Goal: Communication & Community: Answer question/provide support

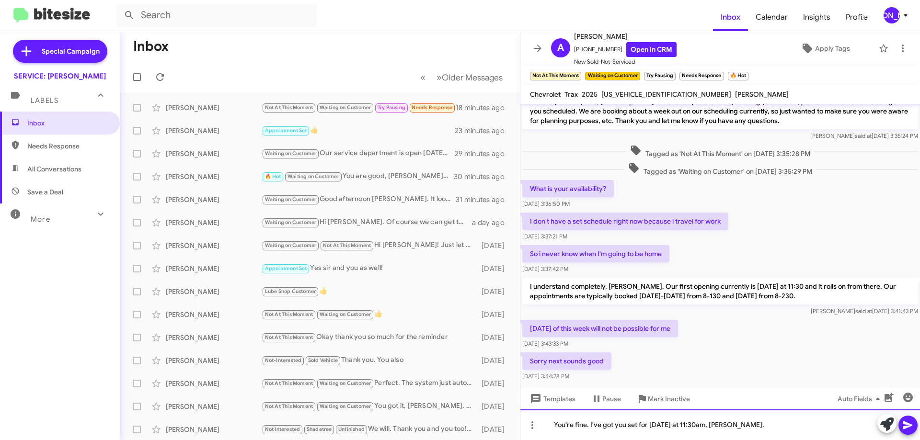
click at [785, 427] on div "You're fine. I've got you set for [DATE] at 11:30am, [PERSON_NAME]." at bounding box center [720, 425] width 400 height 31
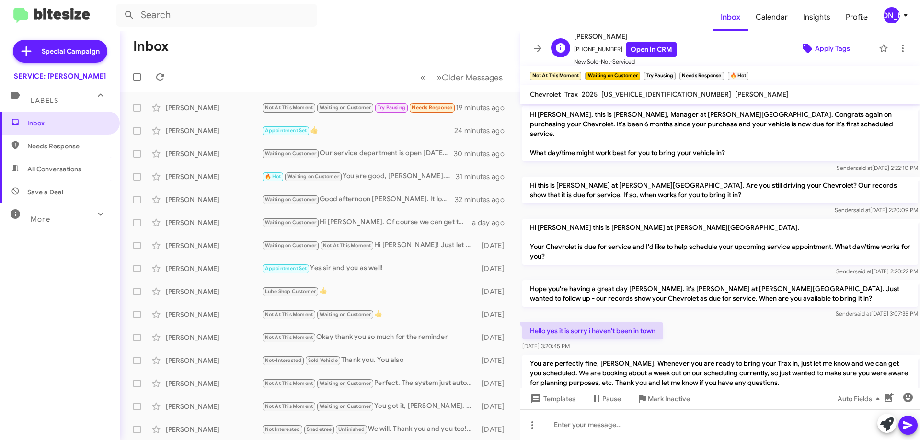
click at [834, 47] on span "Apply Tags" at bounding box center [832, 48] width 35 height 17
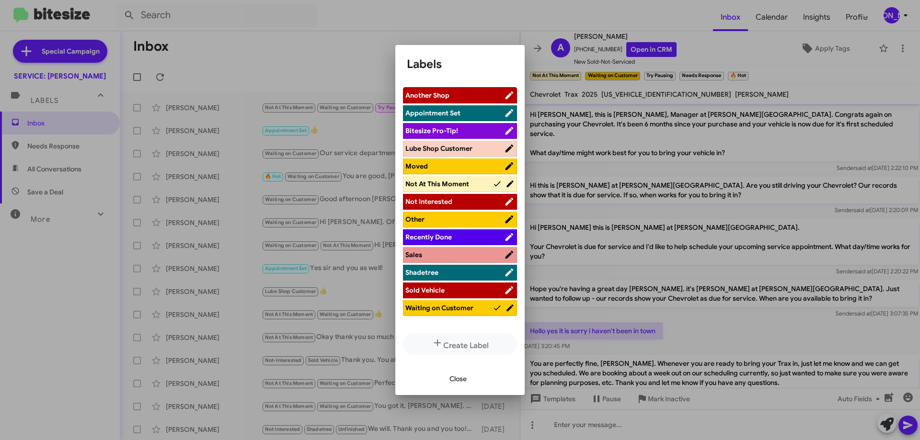
drag, startPoint x: 450, startPoint y: 113, endPoint x: 449, endPoint y: 133, distance: 20.1
click at [449, 113] on span "Appointment Set" at bounding box center [432, 113] width 55 height 9
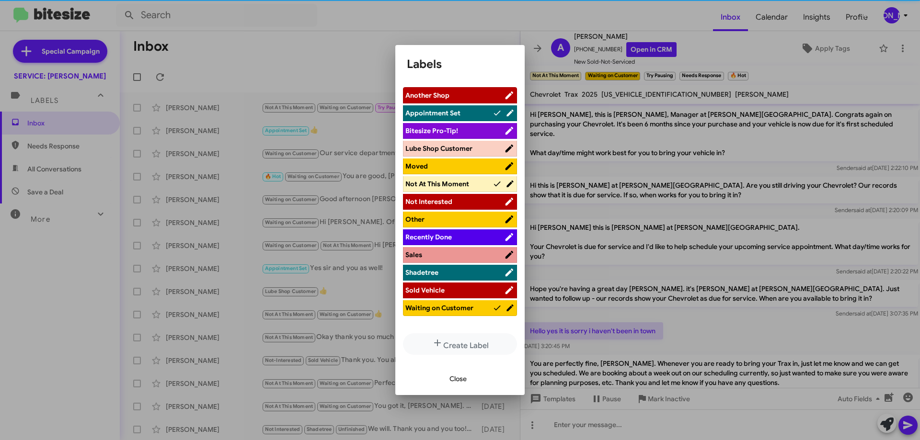
click at [468, 184] on span "Not At This Moment" at bounding box center [437, 184] width 64 height 9
click at [461, 309] on span "Waiting on Customer" at bounding box center [439, 308] width 68 height 9
click at [462, 378] on span "Close" at bounding box center [458, 378] width 17 height 17
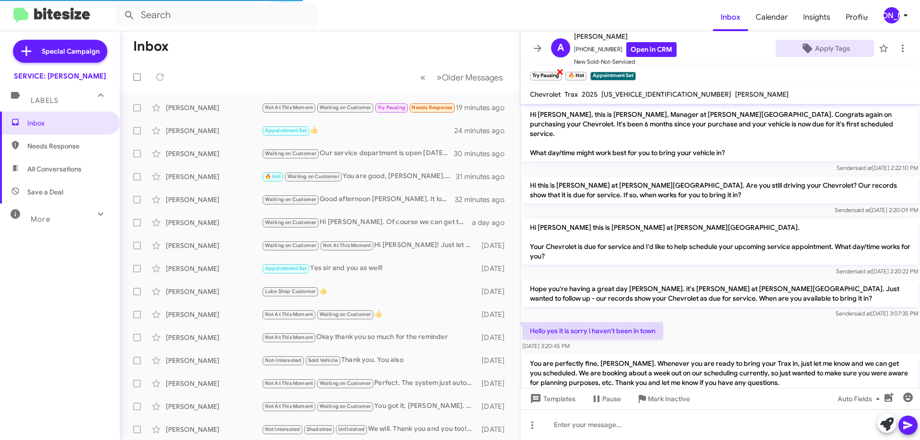
click at [561, 73] on span "×" at bounding box center [560, 72] width 8 height 12
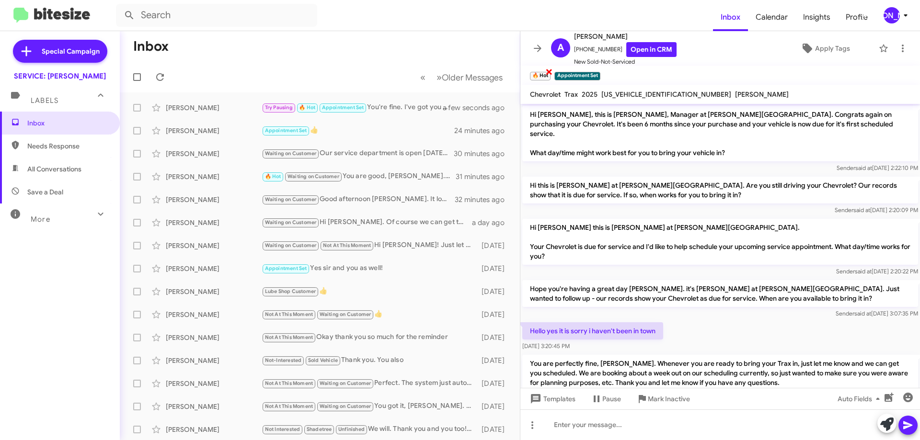
click at [547, 73] on span "×" at bounding box center [549, 72] width 8 height 12
click at [901, 47] on span at bounding box center [902, 49] width 19 height 12
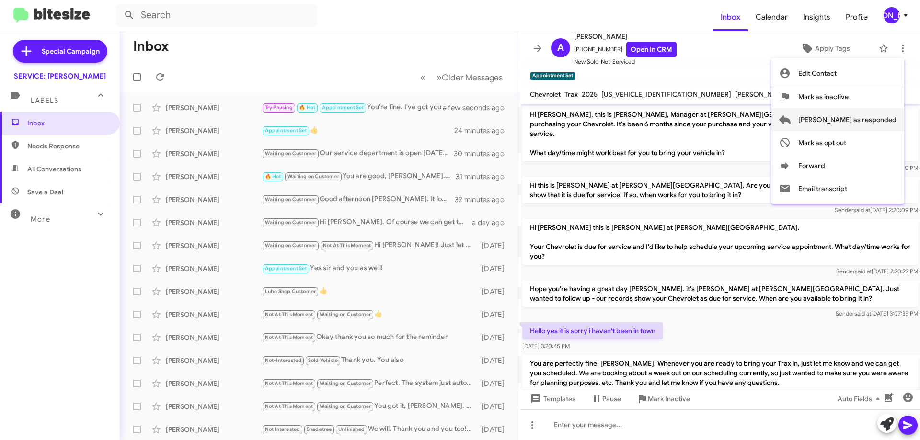
click at [873, 119] on span "[PERSON_NAME] as responded" at bounding box center [847, 119] width 98 height 23
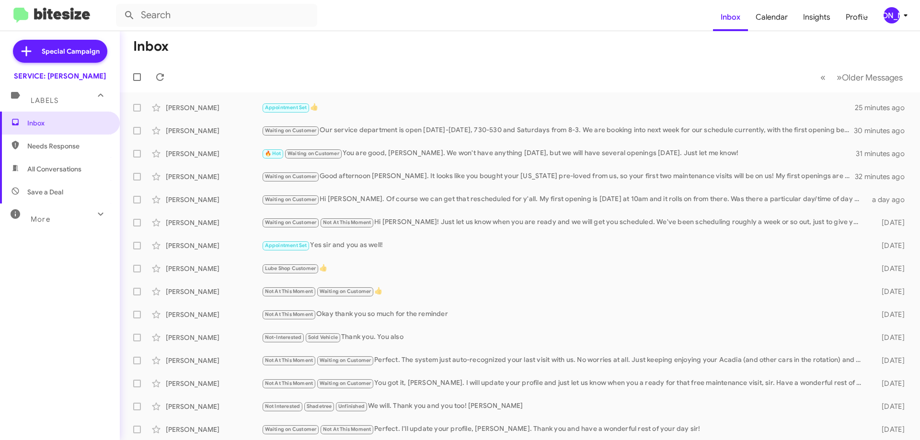
click at [173, 67] on mat-toolbar-row "« Previous » Next Older Messages" at bounding box center [520, 77] width 800 height 31
drag, startPoint x: 164, startPoint y: 76, endPoint x: 173, endPoint y: 83, distance: 11.3
click at [165, 76] on icon at bounding box center [160, 77] width 12 height 12
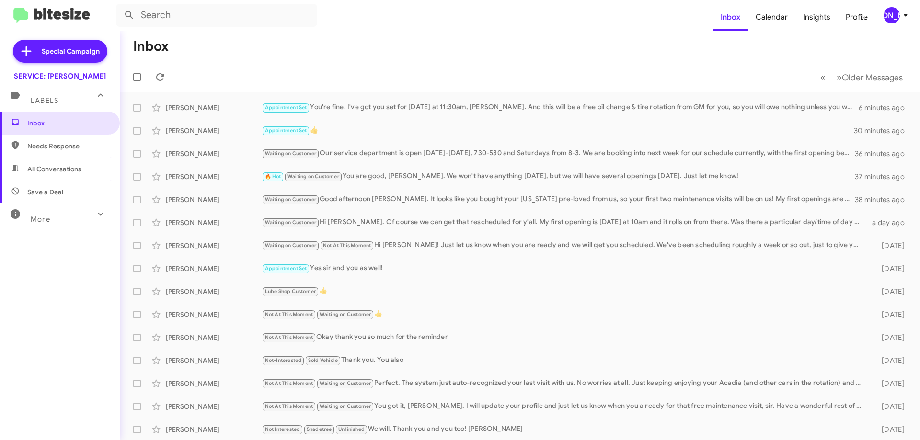
click at [177, 69] on mat-toolbar-row "« Previous » Next Older Messages" at bounding box center [520, 77] width 800 height 31
click at [160, 77] on icon at bounding box center [160, 77] width 12 height 12
click at [60, 177] on span "All Conversations" at bounding box center [60, 169] width 120 height 23
type input "in:all-conversations"
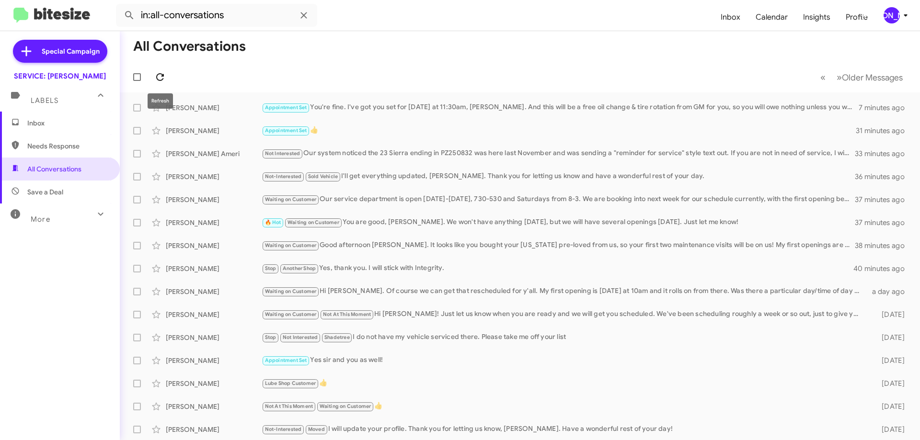
click at [161, 72] on icon at bounding box center [160, 77] width 12 height 12
click at [154, 78] on icon at bounding box center [160, 77] width 12 height 12
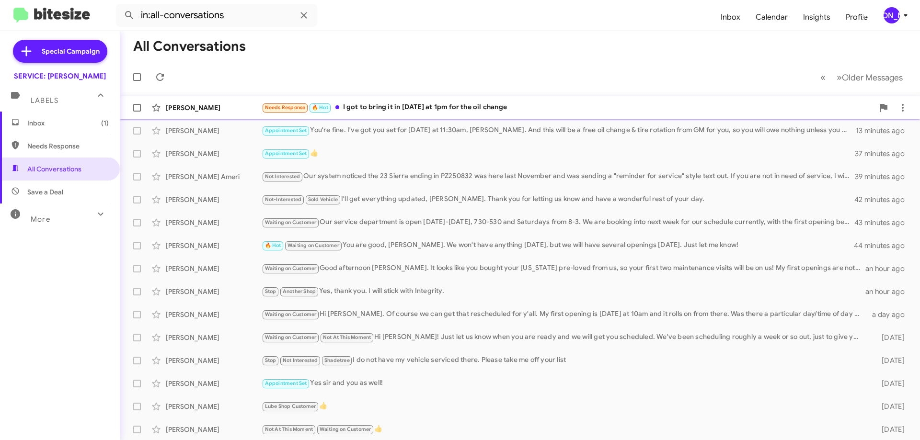
click at [416, 115] on div "[PERSON_NAME] Needs Response 🔥 Hot I got to bring it in [DATE] at 1pm for the o…" at bounding box center [519, 107] width 785 height 19
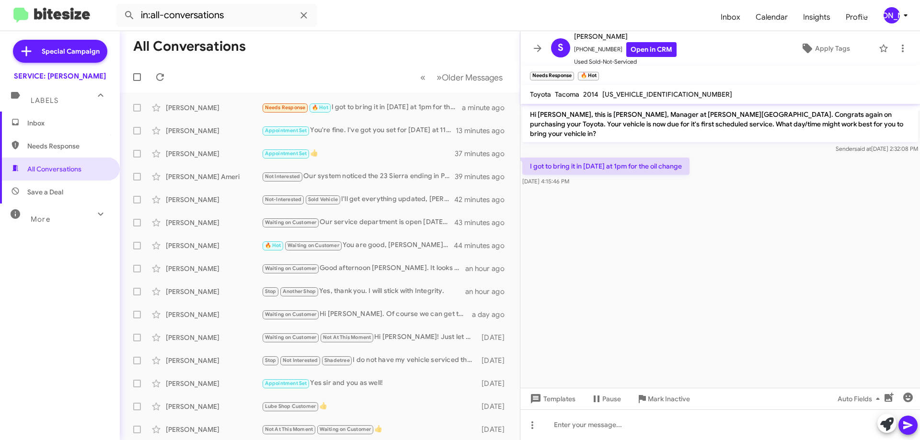
click at [623, 93] on span "[US_VEHICLE_IDENTIFICATION_NUMBER]" at bounding box center [667, 94] width 130 height 9
click at [622, 94] on span "[US_VEHICLE_IDENTIFICATION_NUMBER]" at bounding box center [667, 94] width 130 height 9
copy span "[US_VEHICLE_IDENTIFICATION_NUMBER]"
click at [816, 45] on span "Apply Tags" at bounding box center [832, 48] width 35 height 17
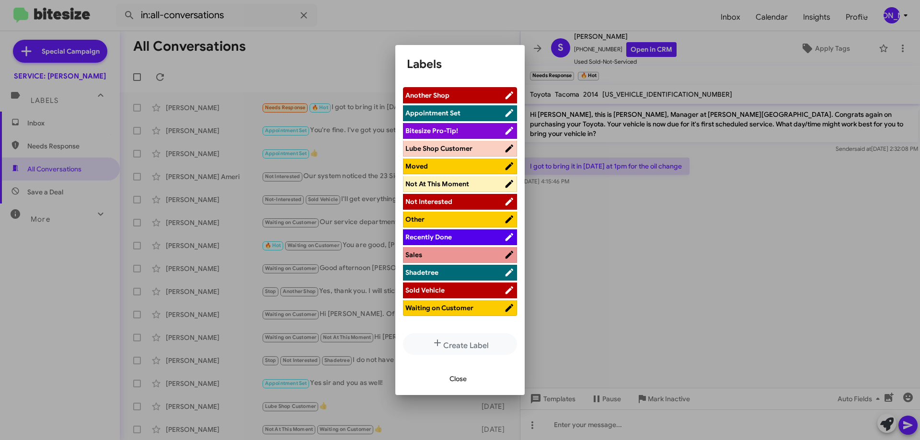
click at [465, 116] on span "Appointment Set" at bounding box center [454, 113] width 99 height 10
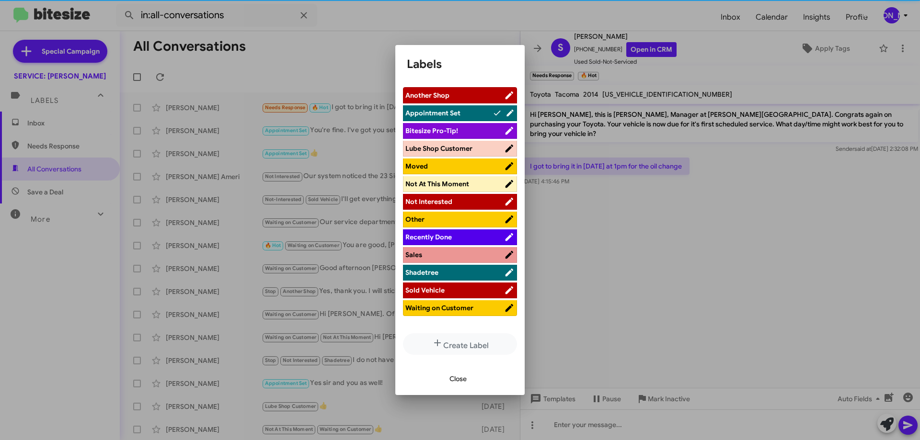
click at [716, 423] on div at bounding box center [460, 220] width 920 height 440
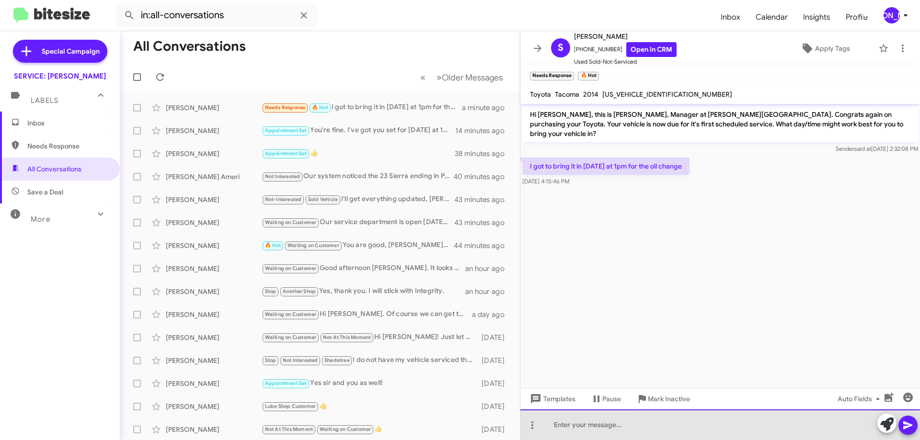
drag, startPoint x: 714, startPoint y: 426, endPoint x: 694, endPoint y: 419, distance: 20.9
click at [704, 422] on div at bounding box center [720, 425] width 400 height 31
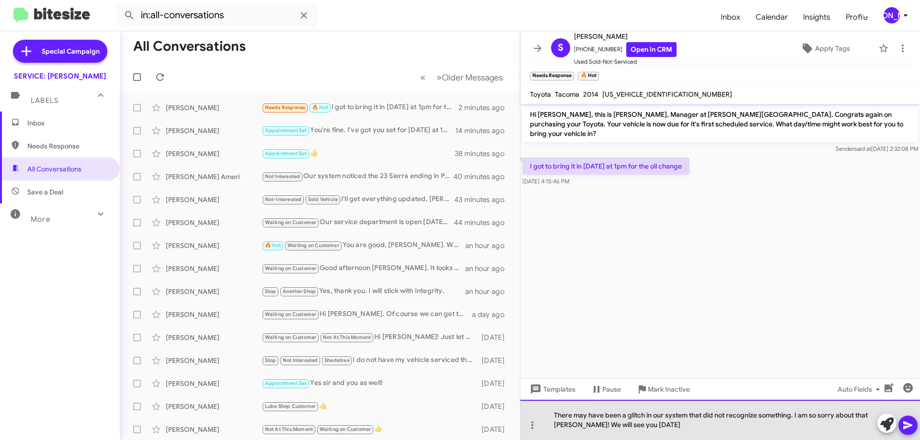
click at [698, 437] on div "There may have been a glitch in our system that did not recognize something. I …" at bounding box center [720, 420] width 400 height 40
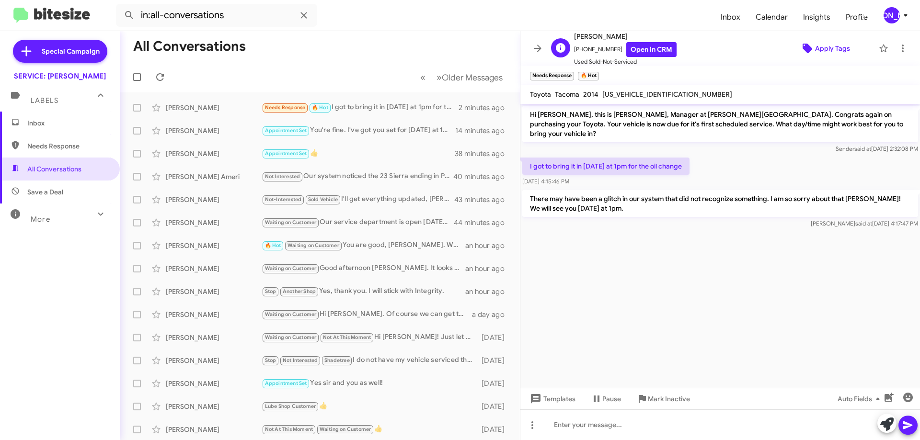
click at [818, 48] on span "Apply Tags" at bounding box center [832, 48] width 35 height 17
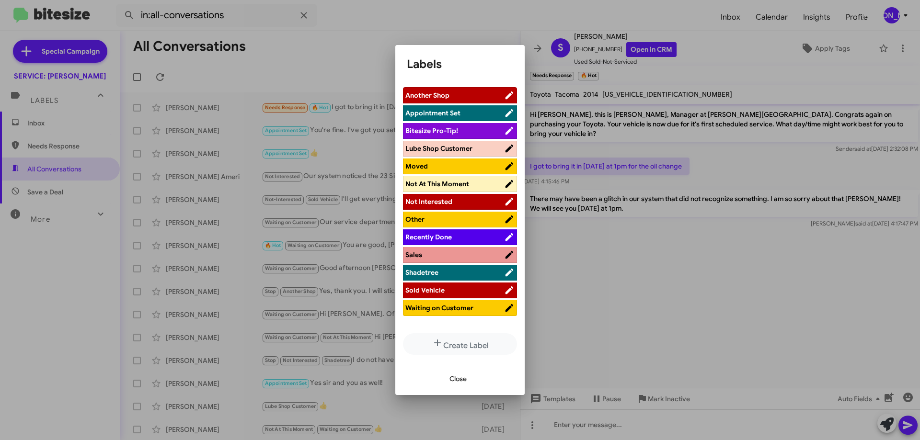
click at [452, 117] on span "Appointment Set" at bounding box center [432, 113] width 55 height 9
click at [467, 369] on div "Close" at bounding box center [460, 379] width 106 height 33
click at [463, 378] on span "Close" at bounding box center [458, 378] width 17 height 17
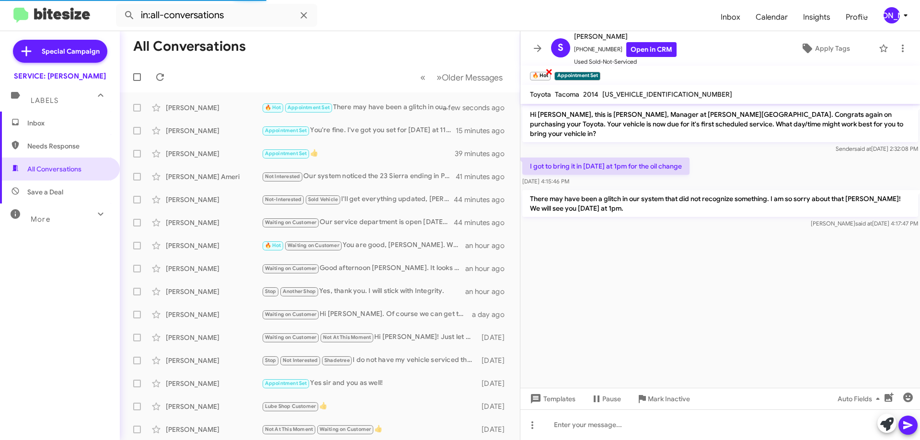
click at [545, 71] on span "×" at bounding box center [549, 72] width 8 height 12
click at [897, 49] on icon at bounding box center [903, 49] width 12 height 12
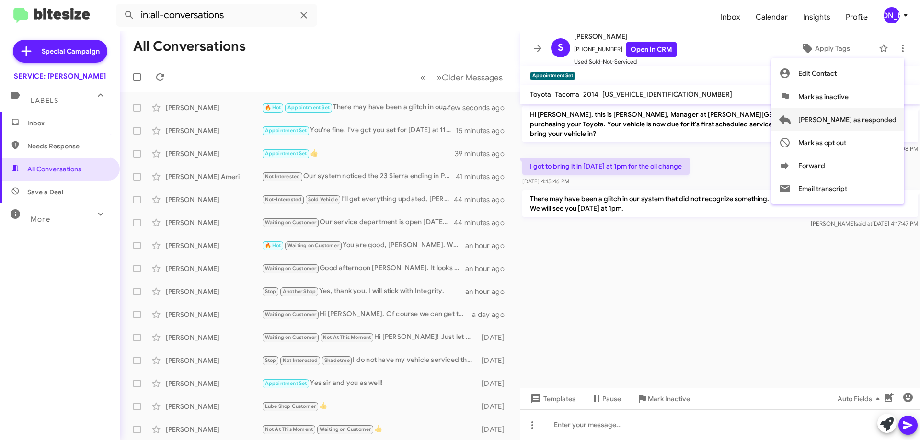
click at [867, 117] on span "[PERSON_NAME] as responded" at bounding box center [847, 119] width 98 height 23
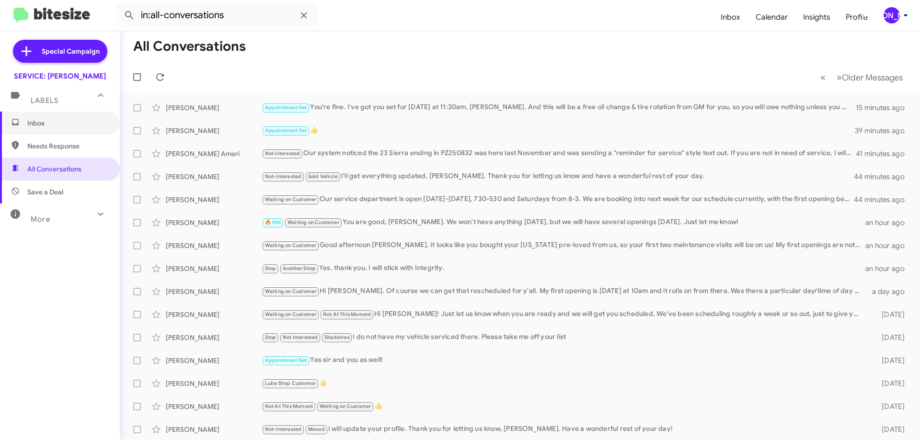
drag, startPoint x: 54, startPoint y: 125, endPoint x: 54, endPoint y: 137, distance: 12.0
click at [53, 126] on span "Inbox" at bounding box center [67, 123] width 81 height 10
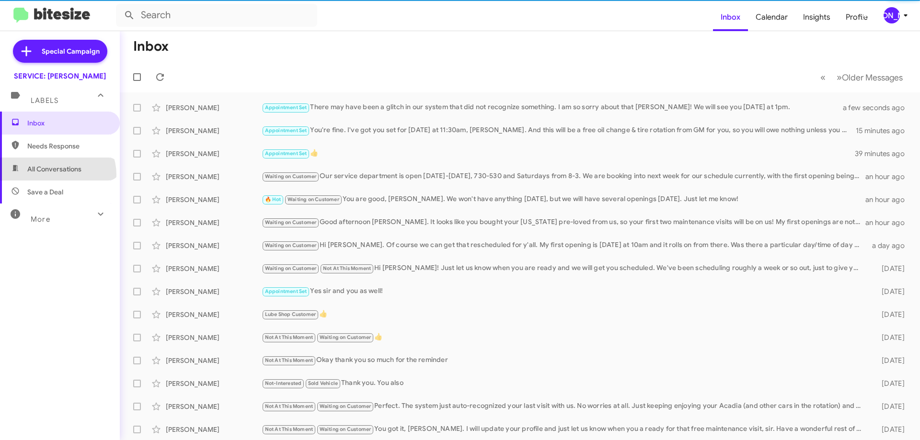
click at [57, 175] on span "All Conversations" at bounding box center [60, 169] width 120 height 23
type input "in:all-conversations"
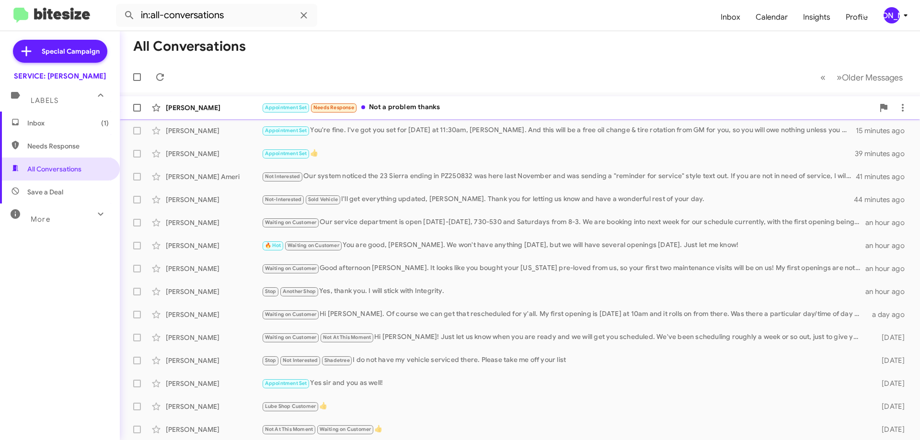
click at [554, 111] on div "Appointment Set Needs Response Not a problem thanks" at bounding box center [568, 107] width 612 height 11
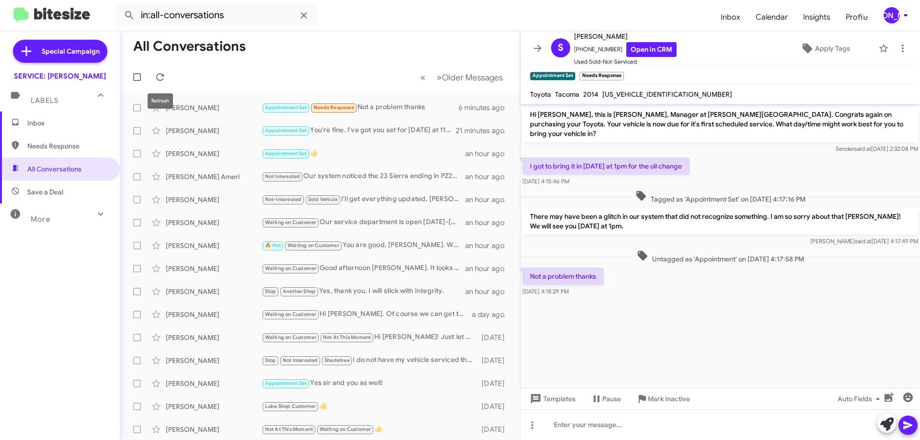
drag, startPoint x: 162, startPoint y: 73, endPoint x: 171, endPoint y: 71, distance: 8.4
click at [163, 74] on icon at bounding box center [160, 77] width 12 height 12
click at [537, 51] on icon at bounding box center [538, 49] width 12 height 12
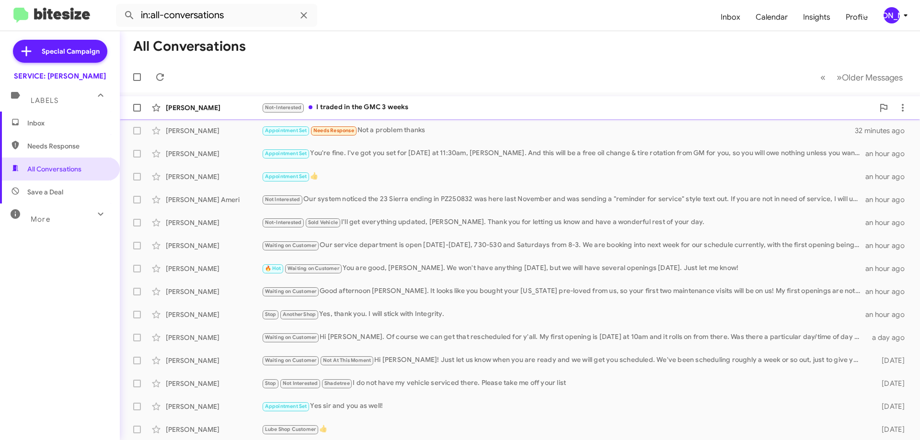
click at [415, 104] on div "Not-Interested I traded in the GMC 3 weeks" at bounding box center [568, 107] width 612 height 11
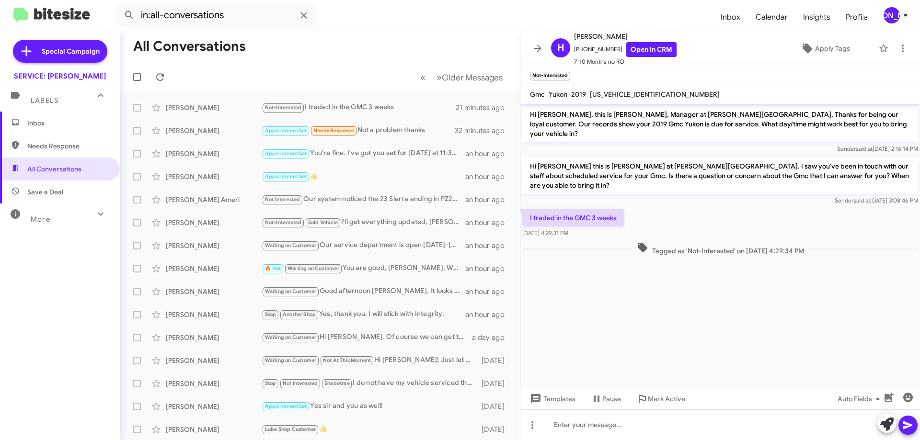
click at [623, 92] on span "[US_VEHICLE_IDENTIFICATION_NUMBER]" at bounding box center [655, 94] width 130 height 9
copy span "[US_VEHICLE_IDENTIFICATION_NUMBER]"
click at [815, 54] on span "Apply Tags" at bounding box center [832, 48] width 35 height 17
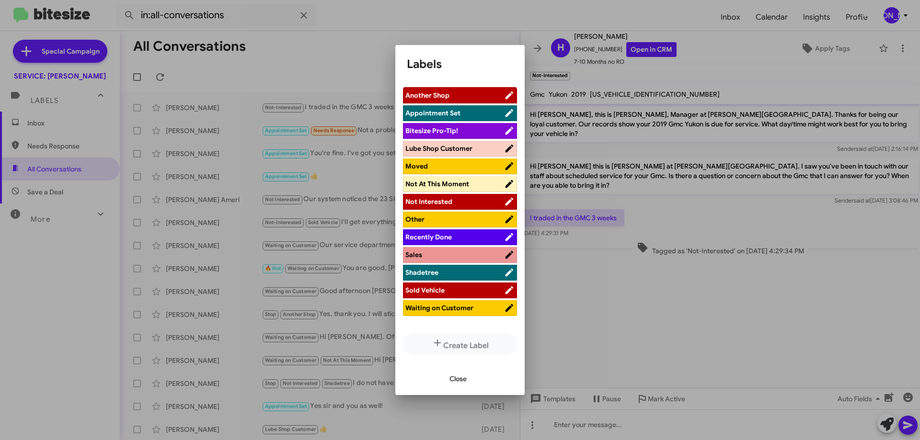
click at [431, 291] on span "Sold Vehicle" at bounding box center [424, 290] width 39 height 9
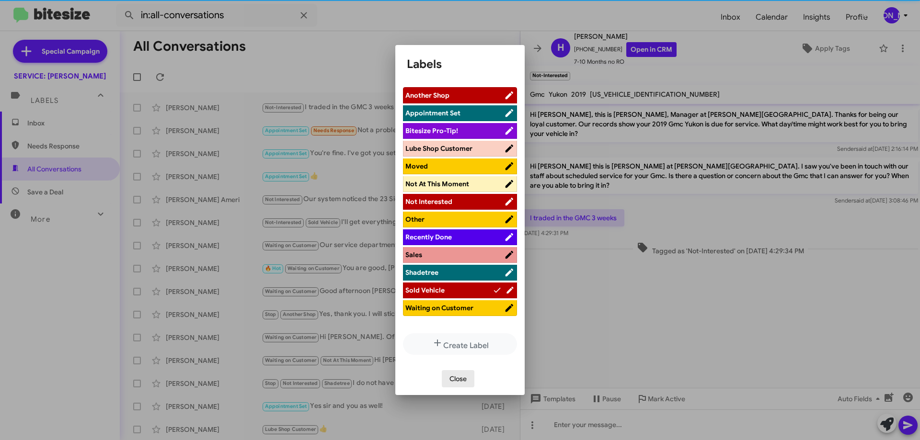
click at [460, 381] on span "Close" at bounding box center [458, 378] width 17 height 17
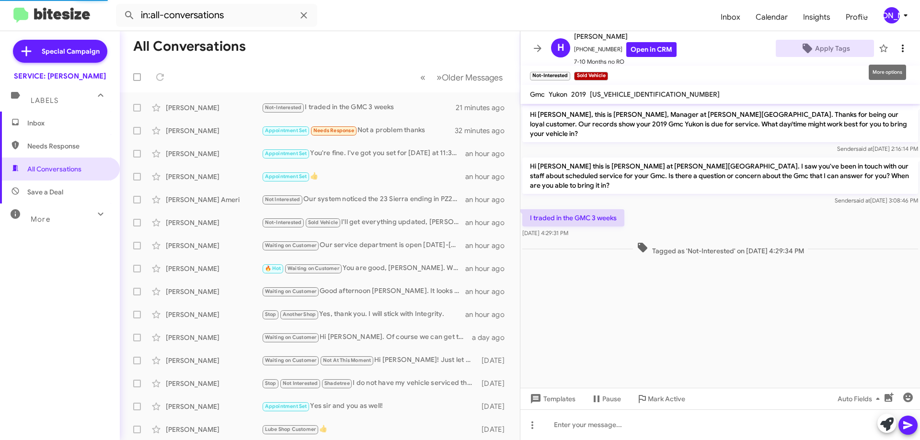
click at [901, 43] on span at bounding box center [902, 49] width 19 height 12
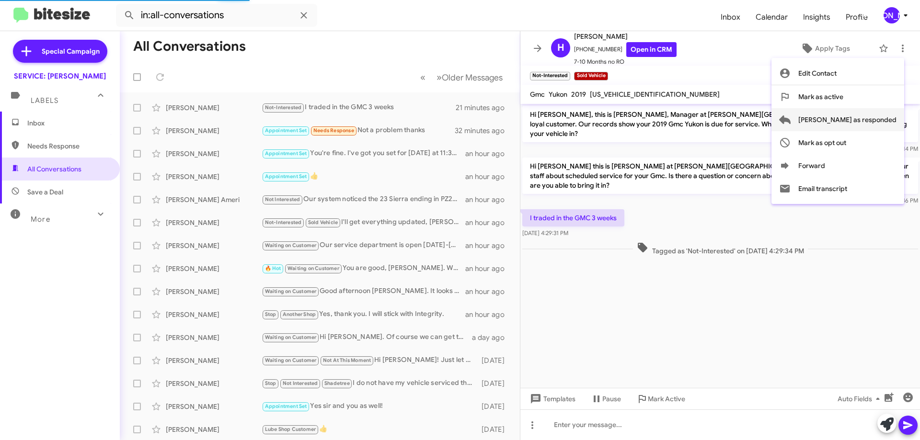
click at [849, 116] on span "[PERSON_NAME] as responded" at bounding box center [847, 119] width 98 height 23
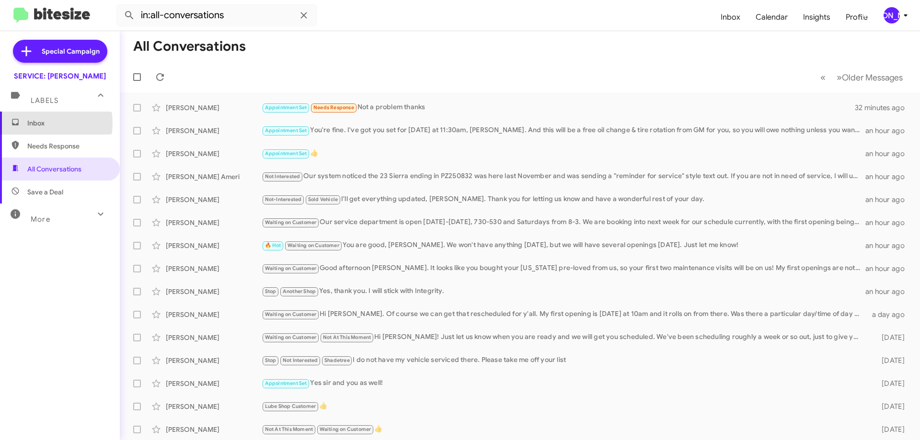
click at [35, 123] on span "Inbox" at bounding box center [67, 123] width 81 height 10
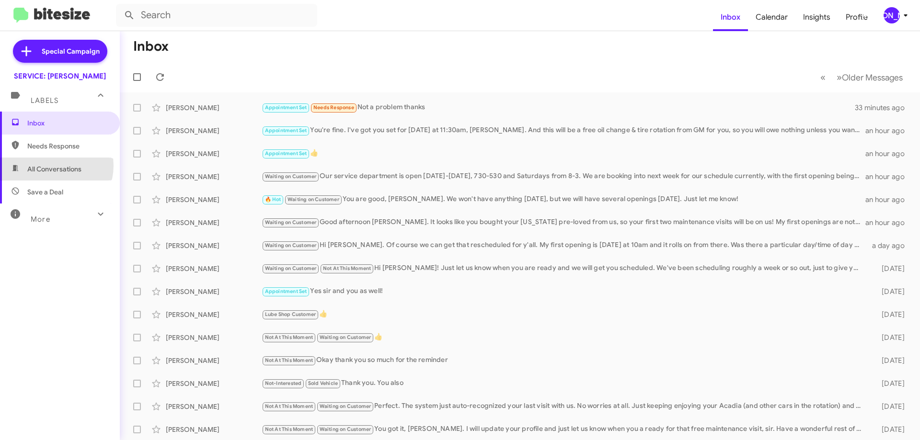
click at [52, 166] on span "All Conversations" at bounding box center [54, 169] width 54 height 10
type input "in:all-conversations"
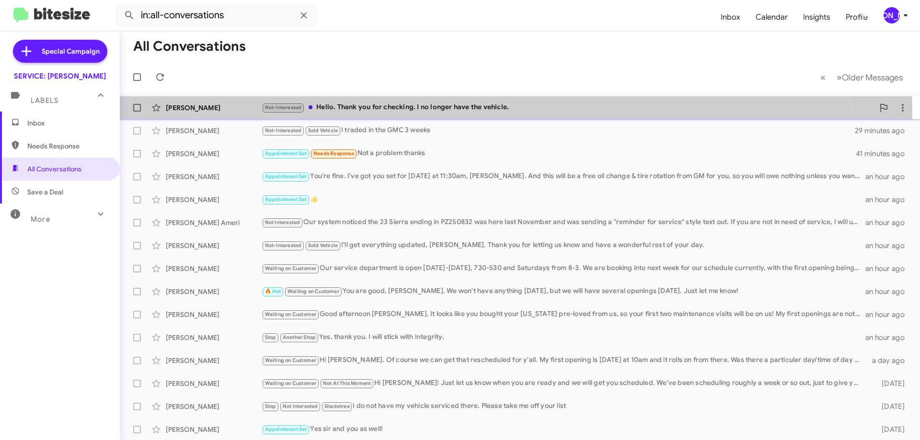
click at [395, 115] on div "[PERSON_NAME] Not-Interested Hello. Thank you for checking. I no longer have th…" at bounding box center [519, 107] width 785 height 19
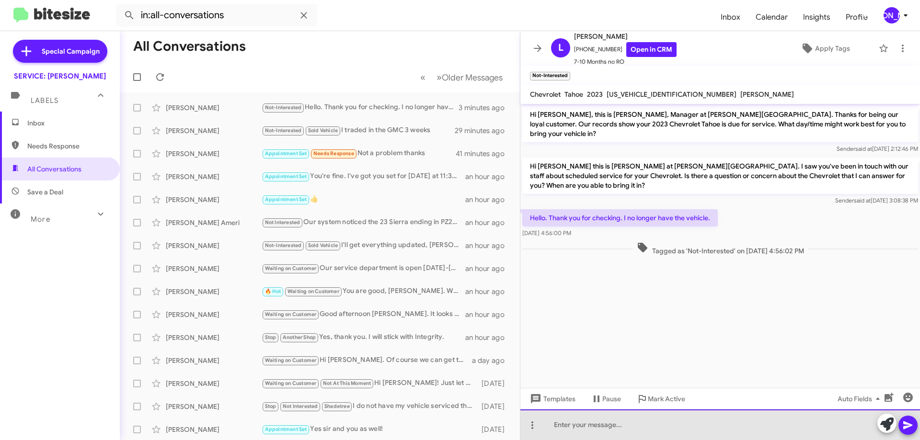
click at [627, 434] on div at bounding box center [720, 425] width 400 height 31
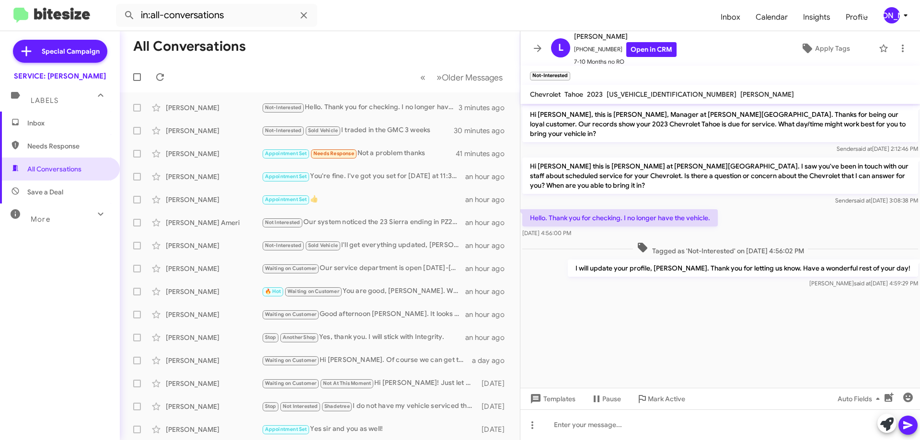
click at [627, 91] on span "[US_VEHICLE_IDENTIFICATION_NUMBER]" at bounding box center [672, 94] width 130 height 9
click at [632, 92] on span "[US_VEHICLE_IDENTIFICATION_NUMBER]" at bounding box center [672, 94] width 130 height 9
copy span "[US_VEHICLE_IDENTIFICATION_NUMBER]"
click at [821, 45] on span "Apply Tags" at bounding box center [832, 48] width 35 height 17
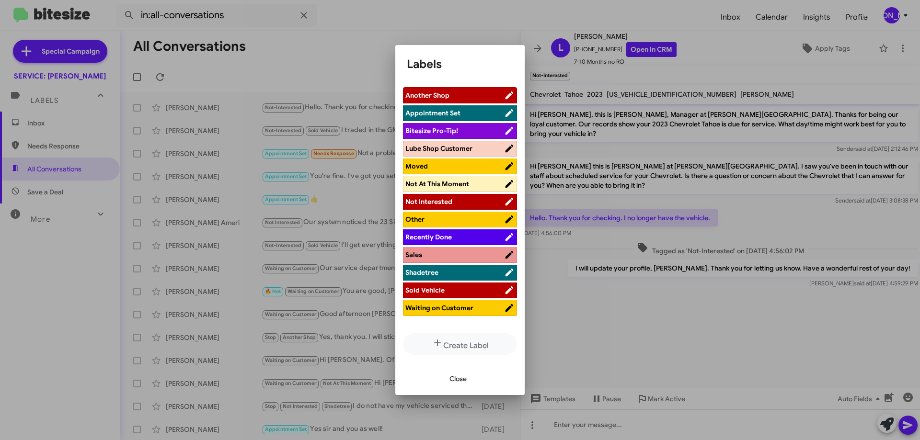
click at [435, 293] on span "Sold Vehicle" at bounding box center [424, 290] width 39 height 9
click at [453, 371] on span "Close" at bounding box center [458, 378] width 17 height 17
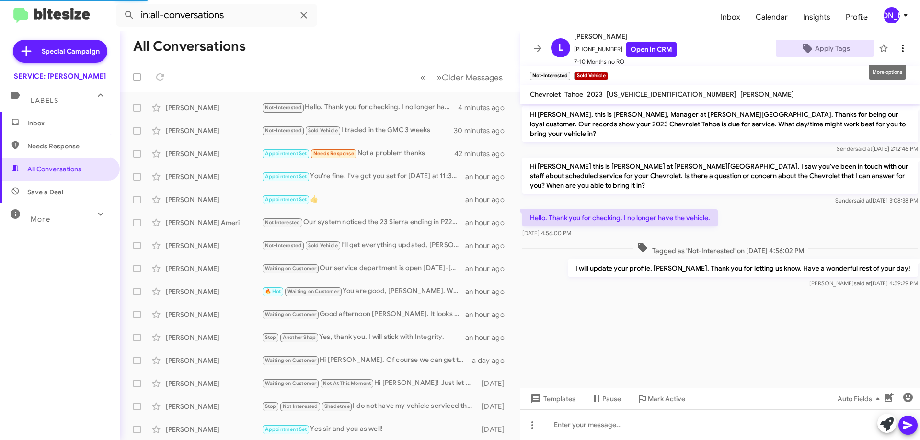
click at [898, 46] on icon at bounding box center [903, 49] width 12 height 12
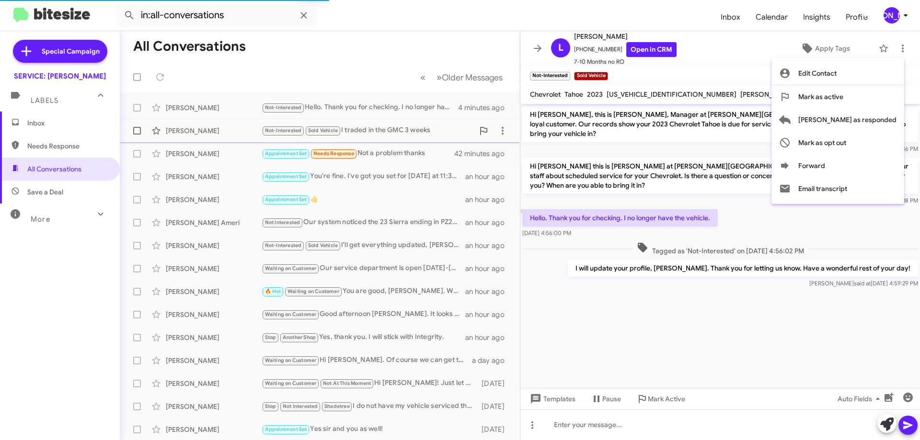
drag, startPoint x: 877, startPoint y: 121, endPoint x: 867, endPoint y: 121, distance: 10.1
click at [877, 120] on span "[PERSON_NAME] as responded" at bounding box center [847, 119] width 98 height 23
